Goal: Task Accomplishment & Management: Manage account settings

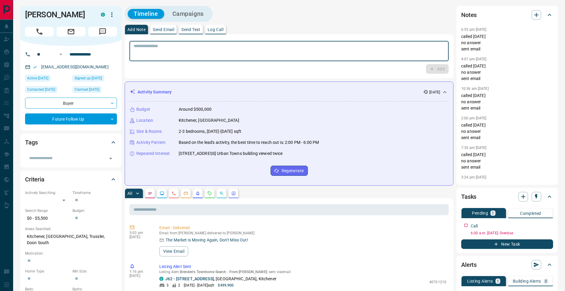
click at [242, 53] on textarea at bounding box center [289, 51] width 311 height 15
click at [218, 33] on button "Log Call" at bounding box center [215, 30] width 21 height 10
click at [442, 71] on button "Log Call" at bounding box center [437, 69] width 24 height 10
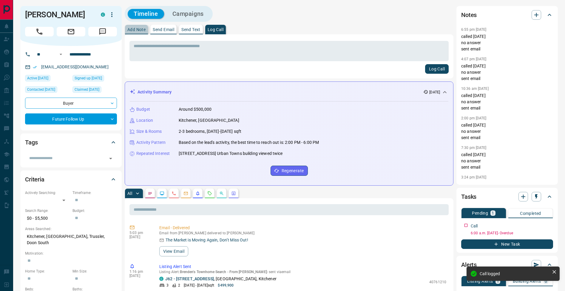
click at [138, 28] on p "Add Note" at bounding box center [136, 29] width 18 height 4
click at [550, 224] on icon "button" at bounding box center [549, 224] width 5 height 5
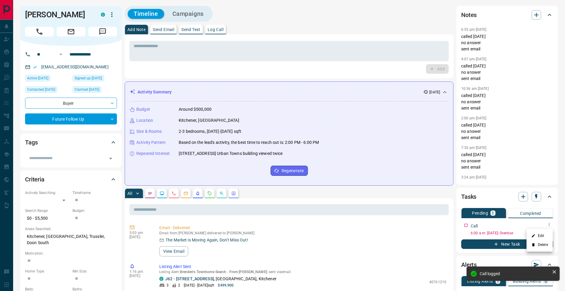
click at [549, 235] on li "Edit" at bounding box center [540, 235] width 26 height 9
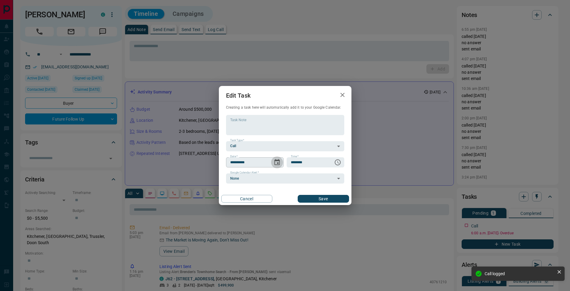
click at [277, 163] on icon "Choose date, selected date is Aug 14, 2025" at bounding box center [276, 162] width 5 height 6
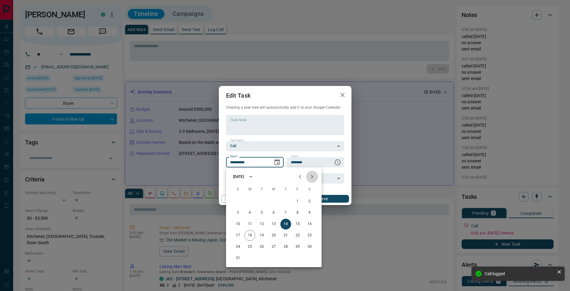
click at [313, 182] on button "Next month" at bounding box center [312, 177] width 12 height 12
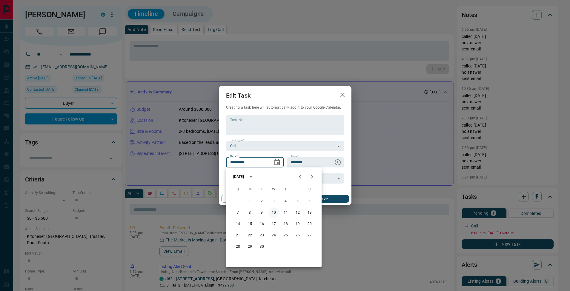
click at [273, 213] on button "10" at bounding box center [273, 212] width 11 height 11
type input "**********"
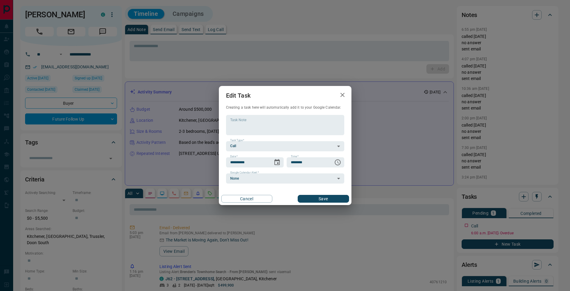
click at [332, 202] on button "Save" at bounding box center [322, 199] width 51 height 8
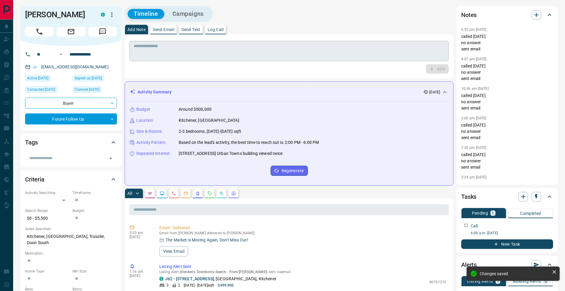
click at [155, 52] on textarea at bounding box center [289, 51] width 311 height 15
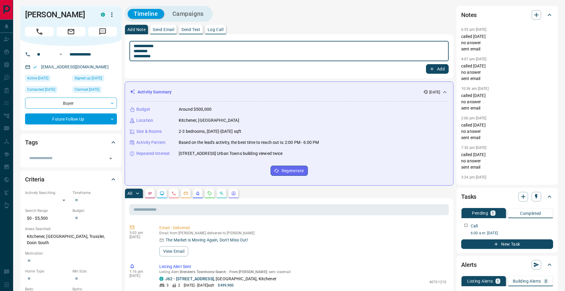
drag, startPoint x: 135, startPoint y: 50, endPoint x: 156, endPoint y: 52, distance: 21.0
click at [136, 50] on textarea "**********" at bounding box center [289, 51] width 311 height 15
type textarea "**********"
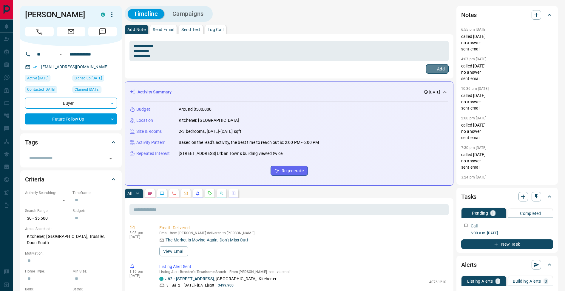
click at [444, 66] on button "Add" at bounding box center [437, 69] width 23 height 10
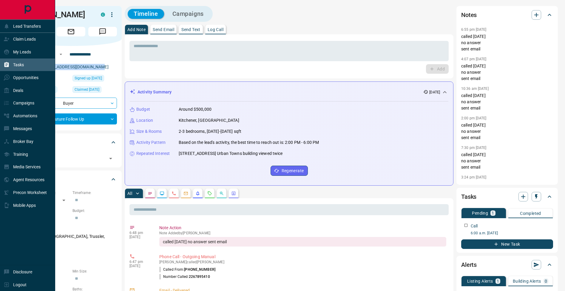
click at [9, 69] on div "Tasks" at bounding box center [14, 65] width 20 height 10
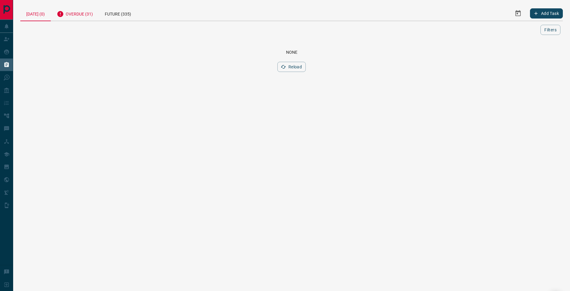
click at [78, 16] on div "Overdue (31)" at bounding box center [75, 13] width 48 height 15
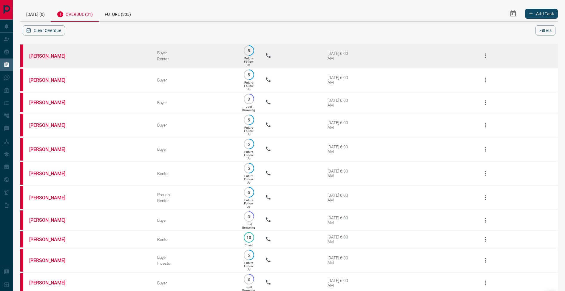
click at [55, 58] on link "[PERSON_NAME]" at bounding box center [51, 56] width 45 height 6
